Goal: Navigation & Orientation: Find specific page/section

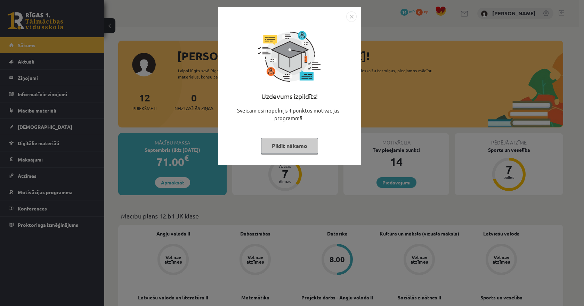
click at [47, 145] on div "Uzdevums izpildīts! Sveicam esi nopelnījis 1 punktus motivācijas programmā Pild…" at bounding box center [292, 153] width 584 height 306
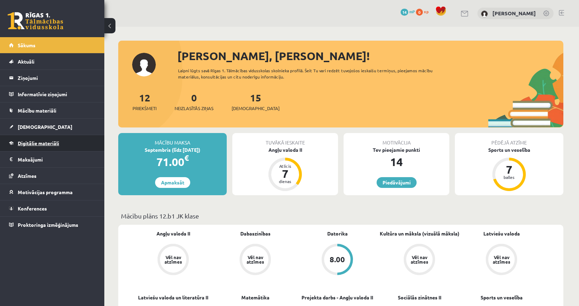
click at [42, 144] on span "Digitālie materiāli" at bounding box center [38, 143] width 41 height 6
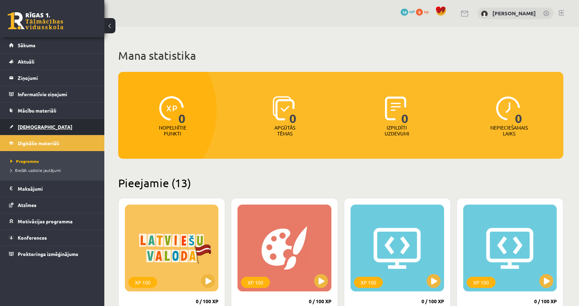
click at [30, 126] on span "[DEMOGRAPHIC_DATA]" at bounding box center [45, 127] width 55 height 6
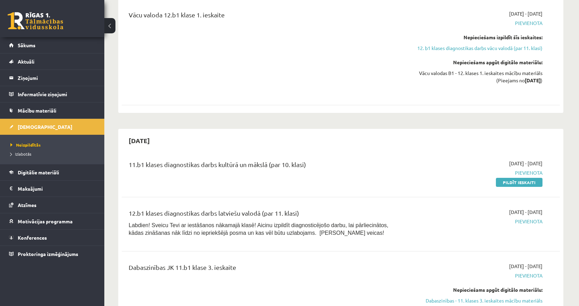
scroll to position [556, 0]
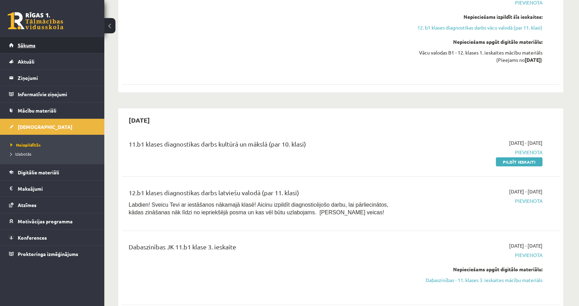
click at [27, 50] on link "Sākums" at bounding box center [52, 45] width 87 height 16
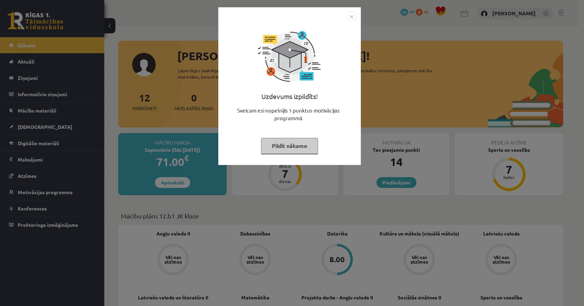
click at [351, 14] on img "Close" at bounding box center [351, 16] width 10 height 10
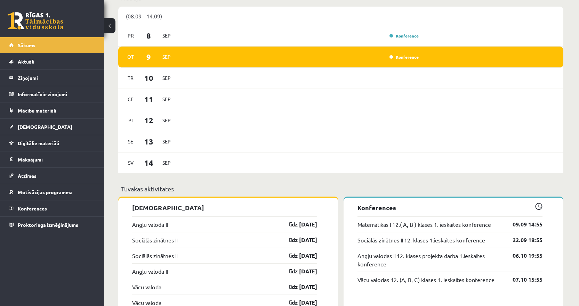
scroll to position [521, 0]
